Goal: Transaction & Acquisition: Purchase product/service

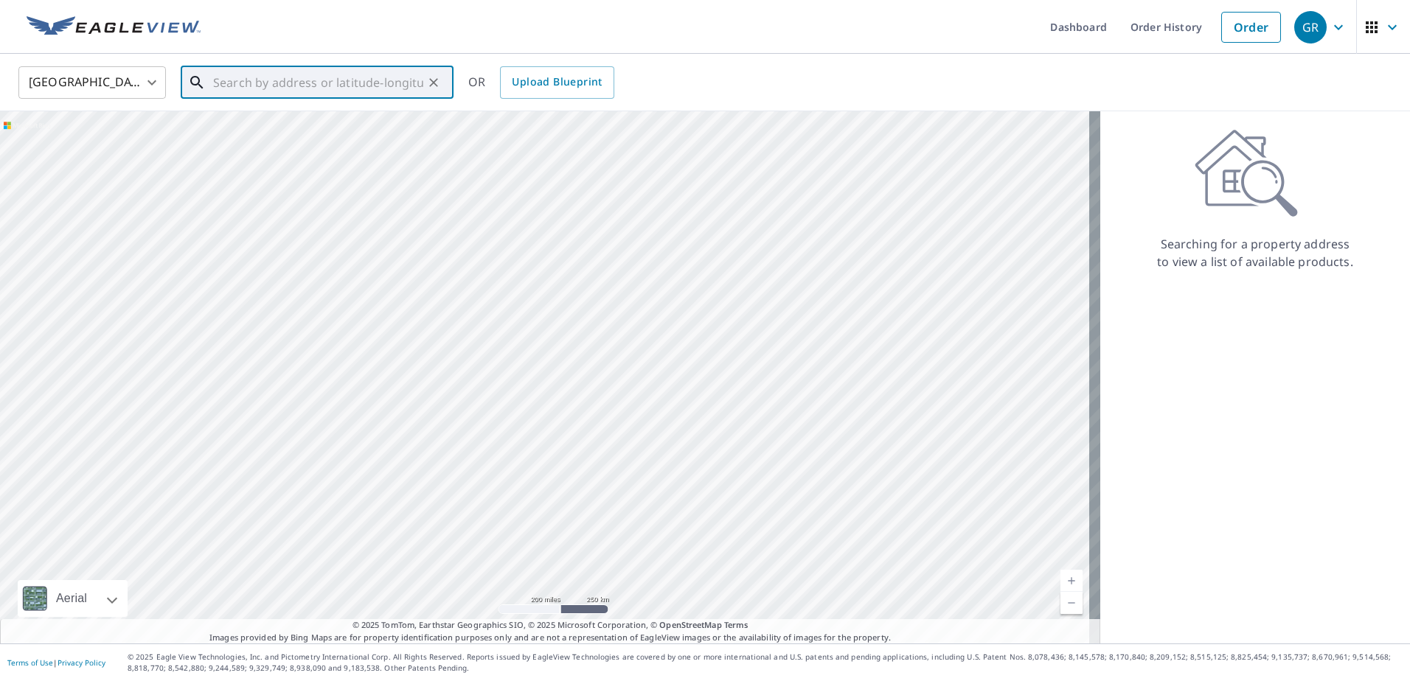
click at [279, 87] on input "text" at bounding box center [318, 82] width 210 height 41
paste input "[STREET_ADDRESS]"
click at [344, 120] on span "[STREET_ADDRESS]" at bounding box center [326, 125] width 232 height 18
type input "[STREET_ADDRESS]"
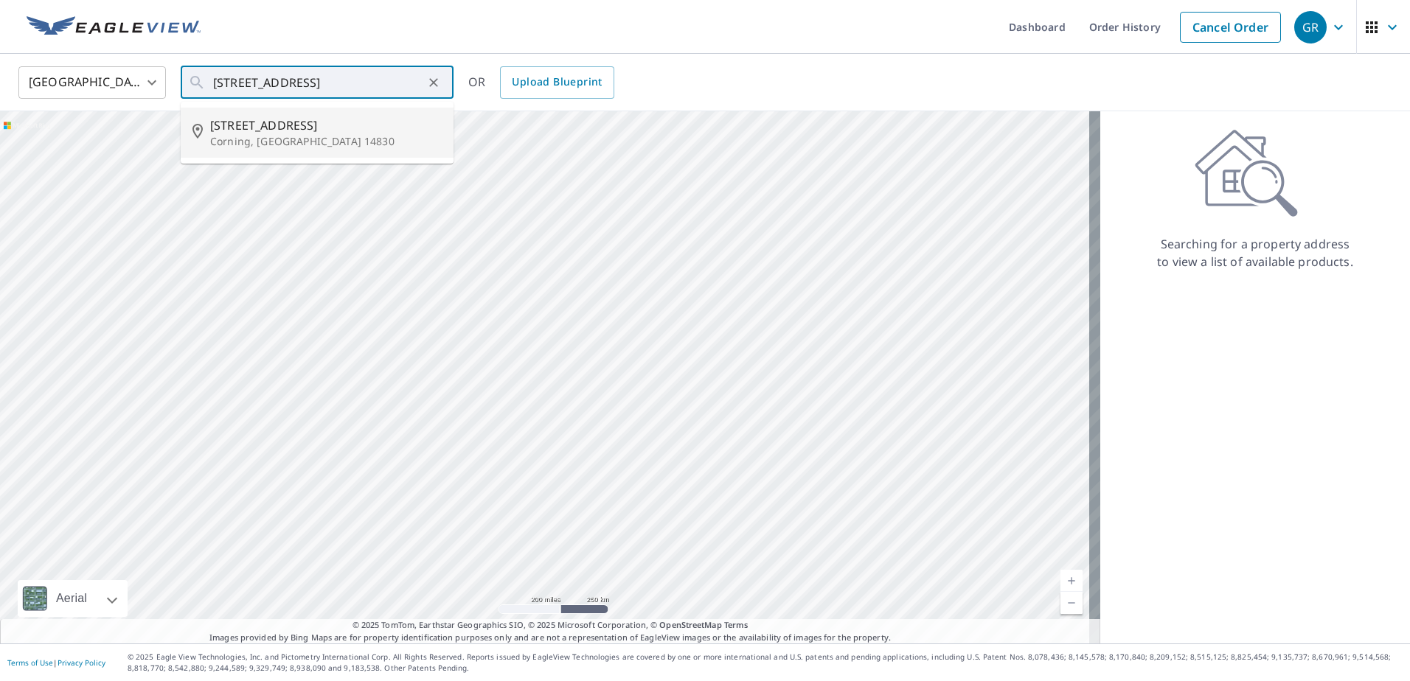
scroll to position [0, 0]
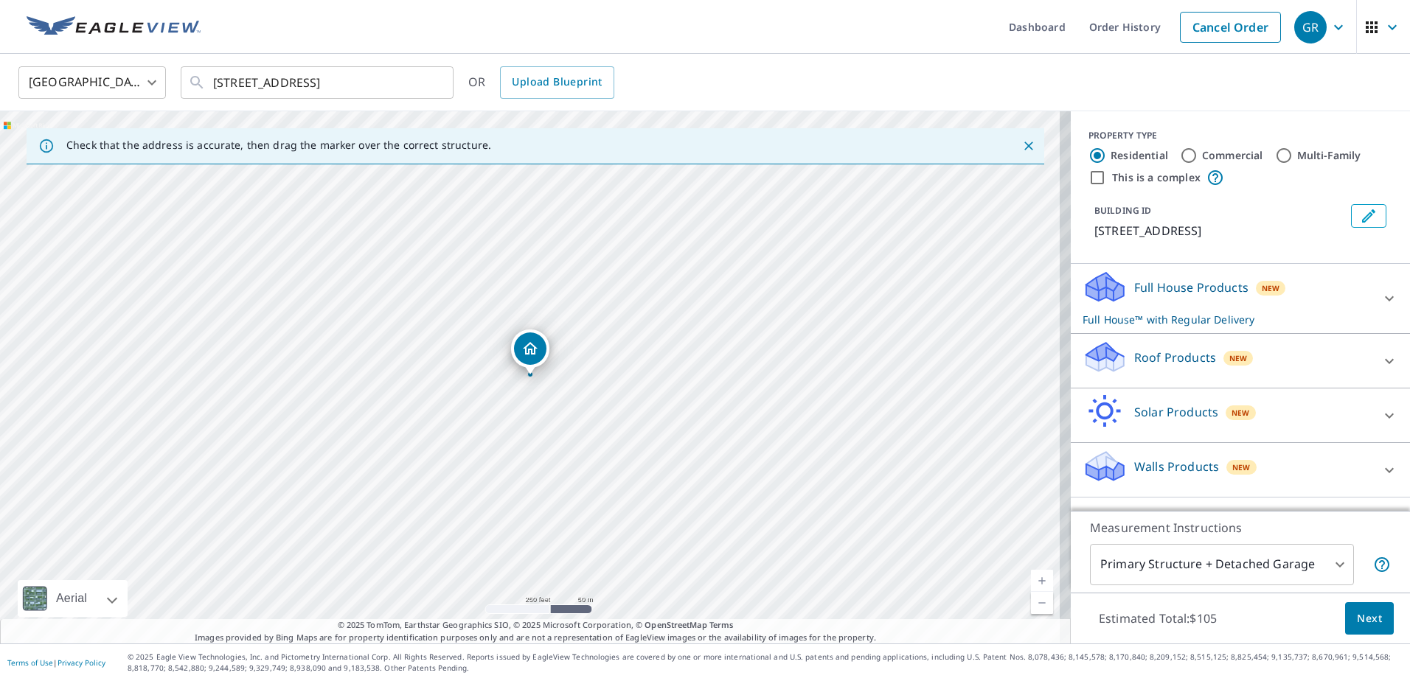
click at [1291, 363] on div "Roof Products New" at bounding box center [1226, 361] width 289 height 42
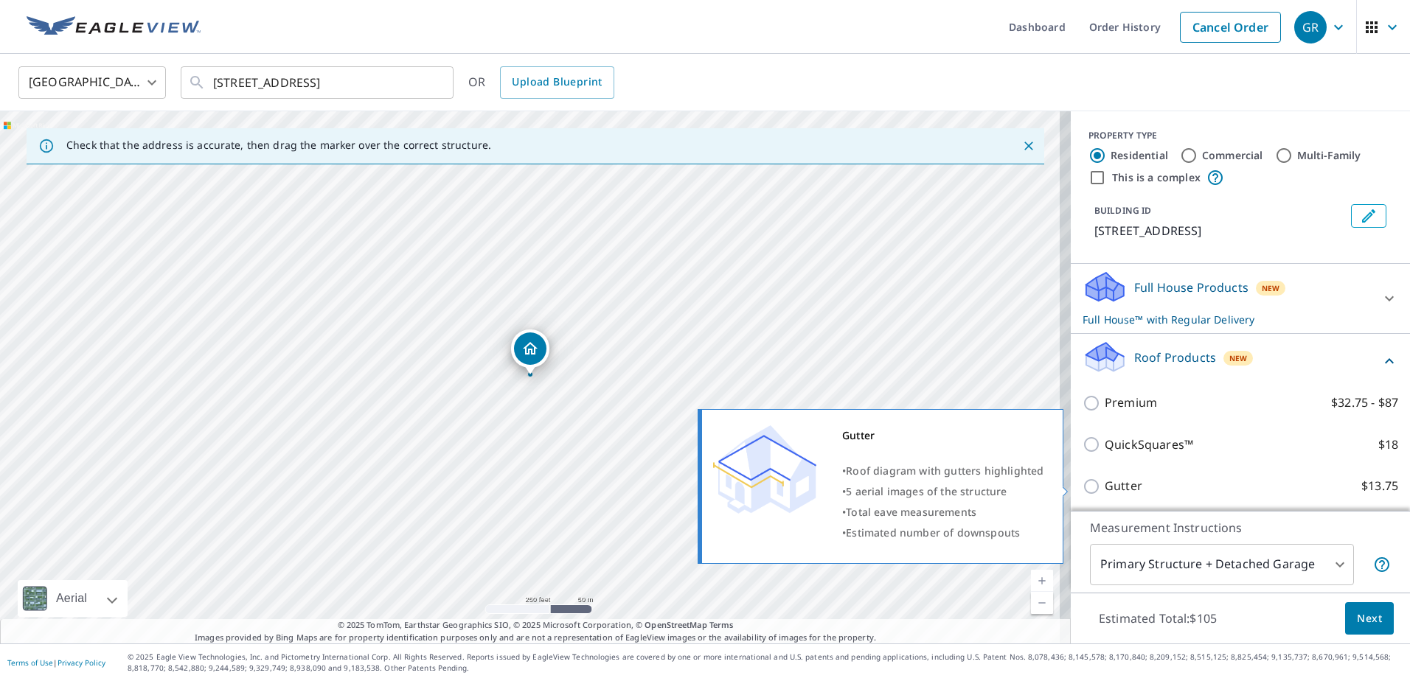
click at [1104, 482] on p "Gutter" at bounding box center [1123, 486] width 38 height 18
click at [1102, 482] on input "Gutter $13.75" at bounding box center [1093, 487] width 22 height 18
checkbox input "true"
checkbox input "false"
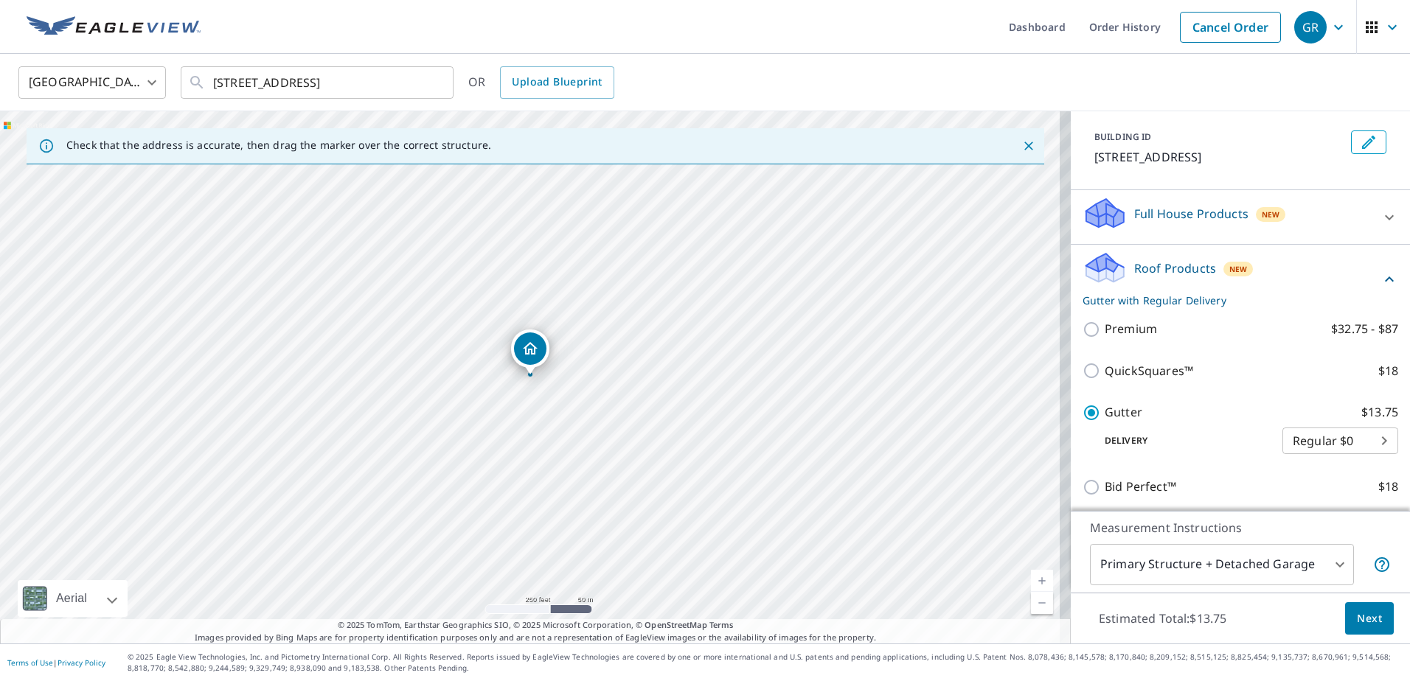
scroll to position [147, 0]
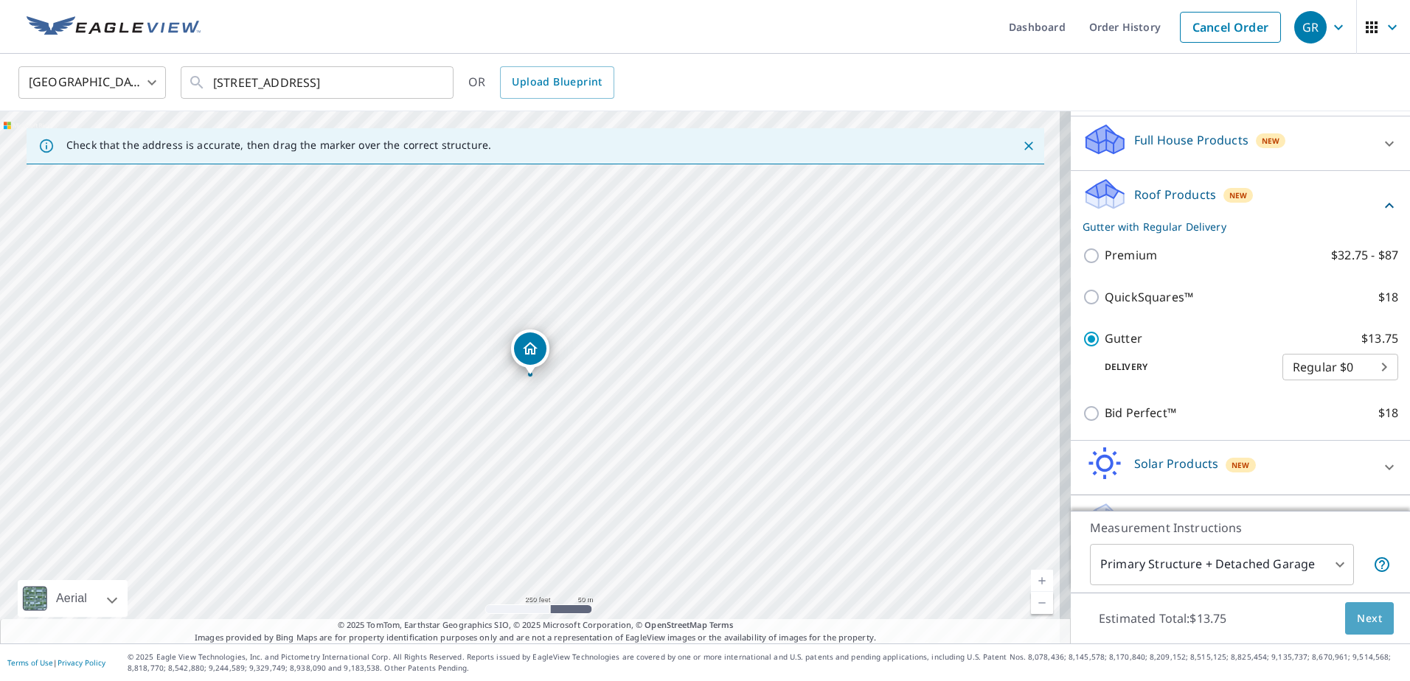
click at [1372, 627] on button "Next" at bounding box center [1369, 618] width 49 height 33
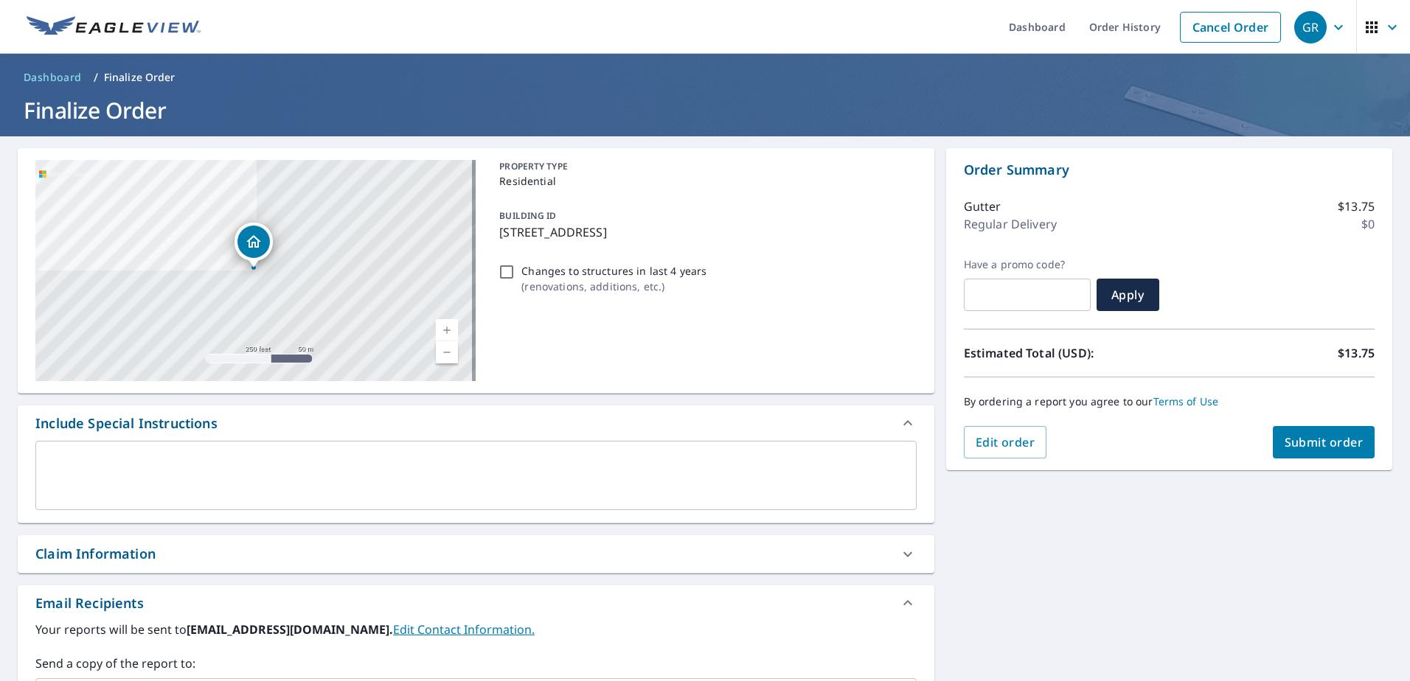
click at [1298, 449] on span "Submit order" at bounding box center [1323, 442] width 79 height 16
checkbox input "true"
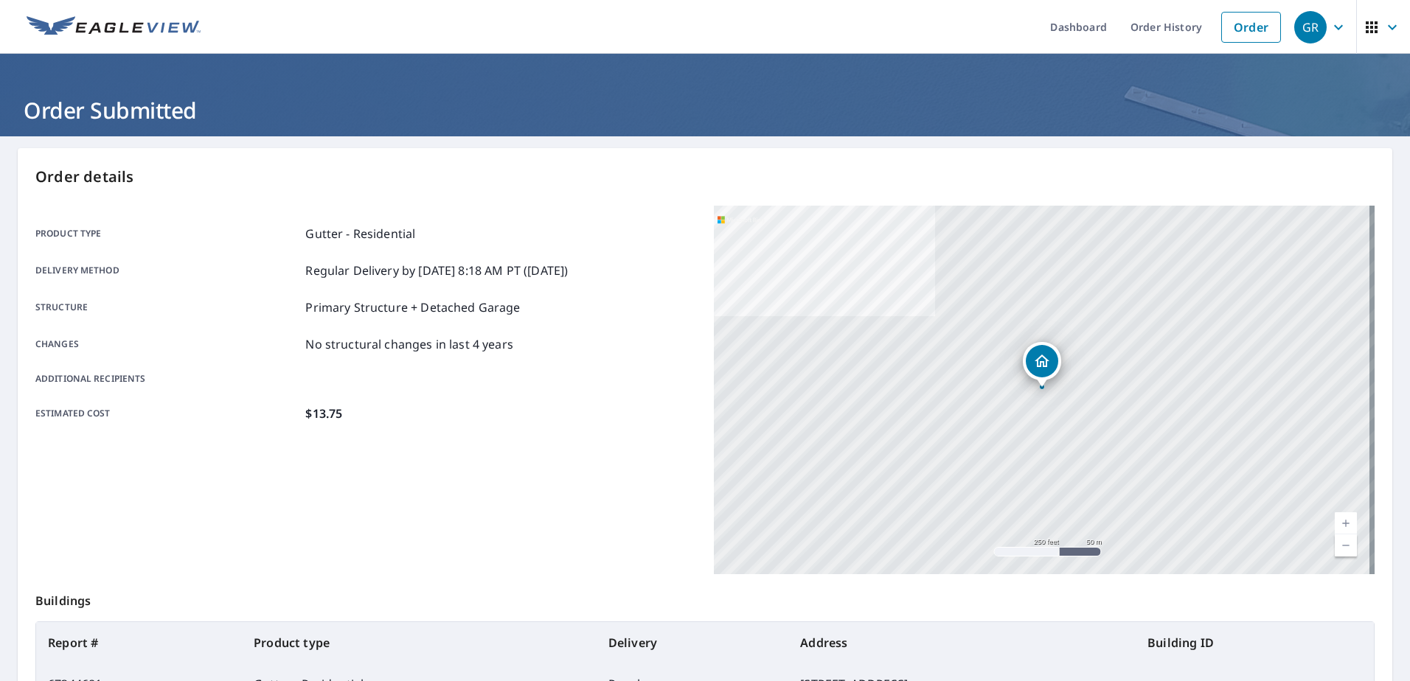
click at [150, 37] on img at bounding box center [114, 27] width 174 height 22
